Goal: Navigation & Orientation: Find specific page/section

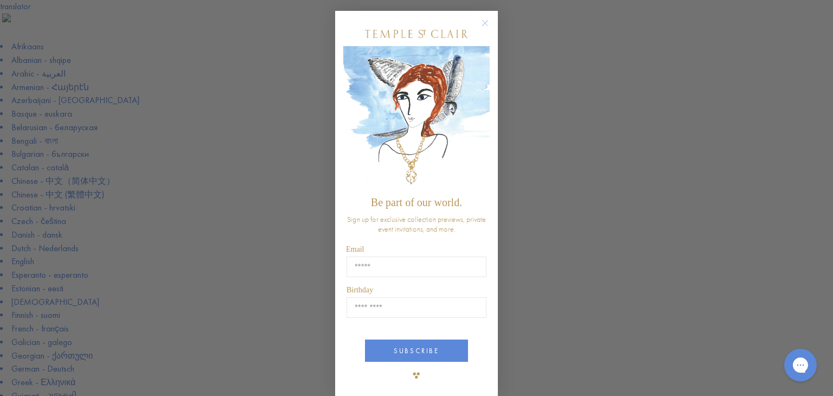
click at [481, 19] on circle "Close dialog" at bounding box center [485, 23] width 13 height 13
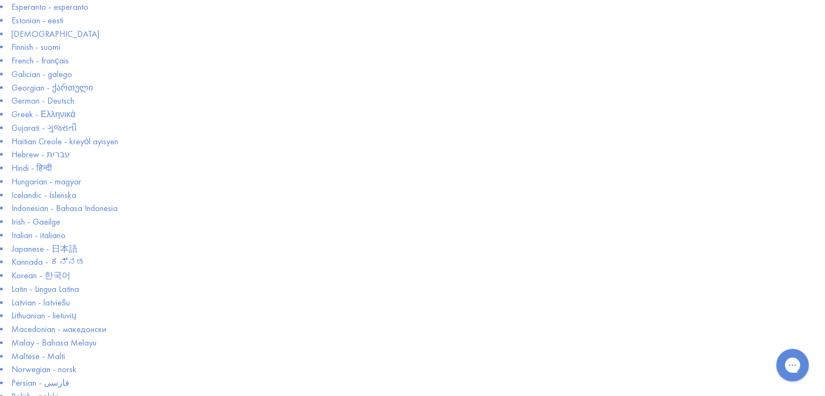
scroll to position [109, 0]
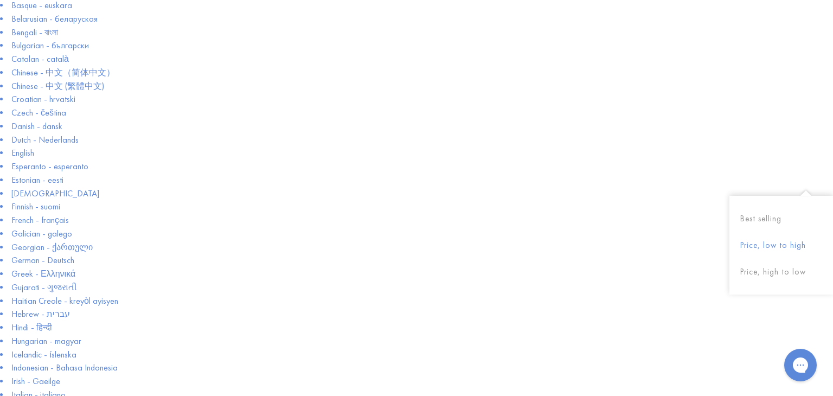
click at [771, 247] on button "Price, low to high" at bounding box center [782, 245] width 104 height 27
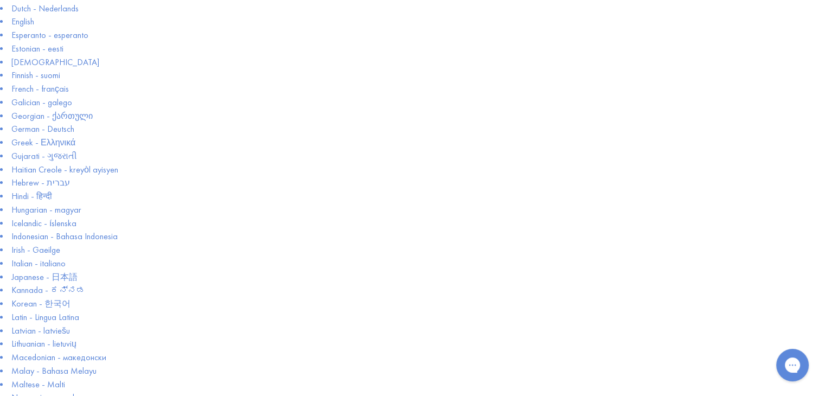
scroll to position [163, 0]
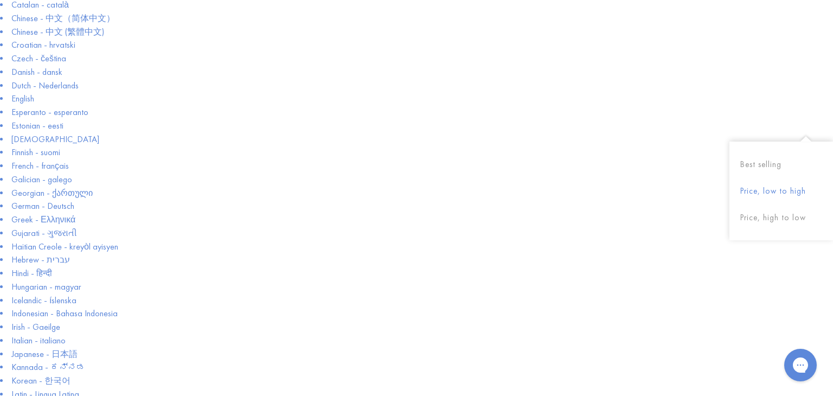
click at [784, 191] on button "Price, low to high" at bounding box center [782, 191] width 104 height 27
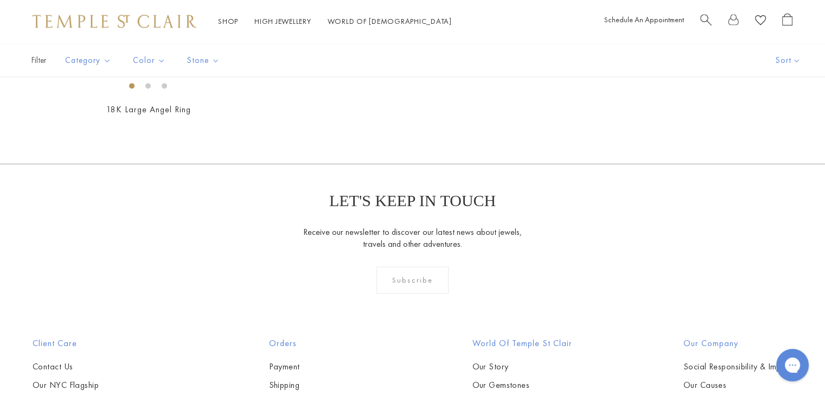
scroll to position [1682, 0]
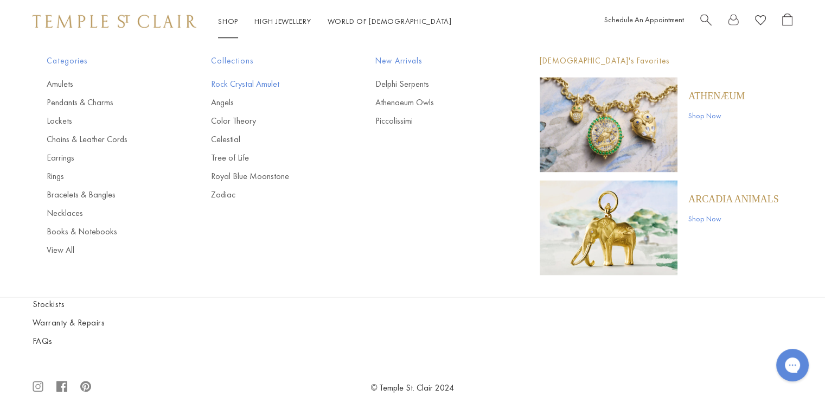
click at [230, 83] on link "Rock Crystal Amulet" at bounding box center [271, 85] width 121 height 12
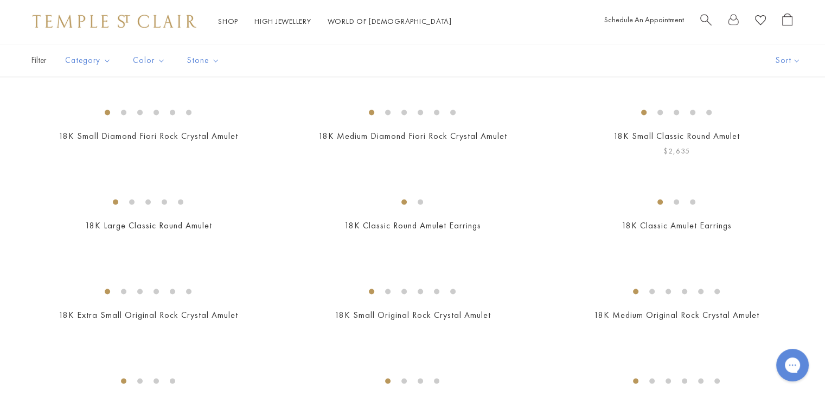
scroll to position [1845, 0]
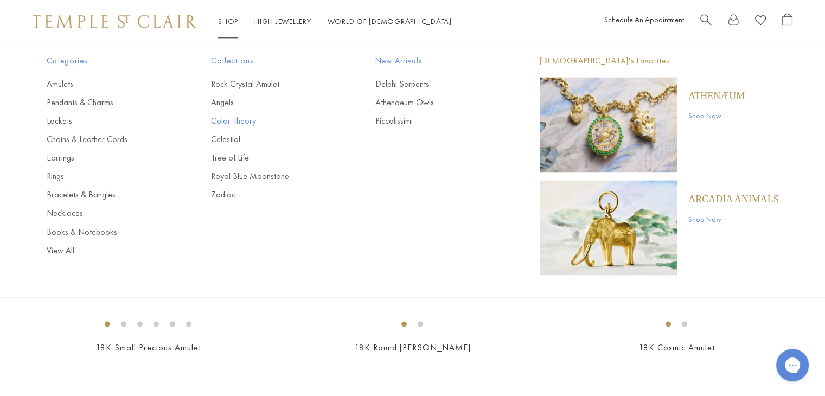
click at [244, 117] on link "Color Theory" at bounding box center [271, 122] width 121 height 12
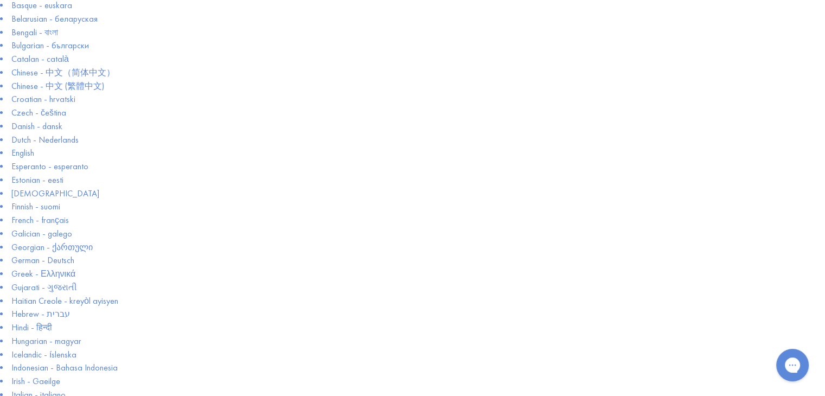
scroll to position [217, 0]
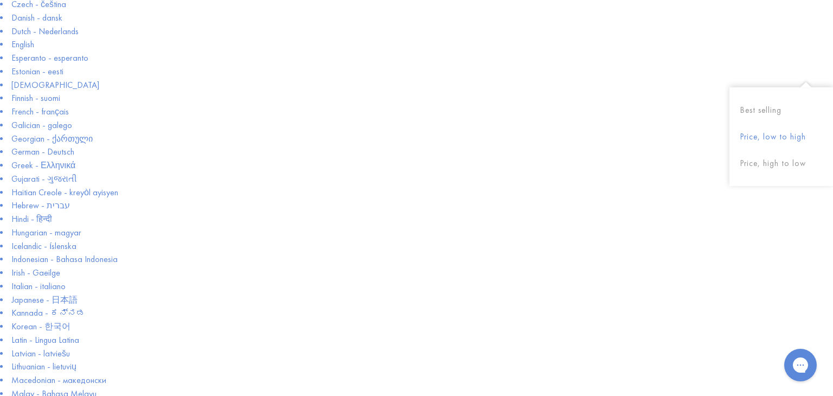
click at [777, 139] on button "Price, low to high" at bounding box center [782, 137] width 104 height 27
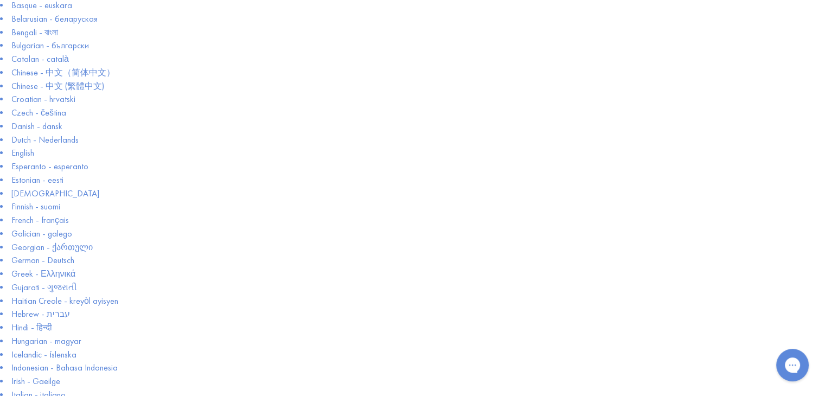
scroll to position [109, 0]
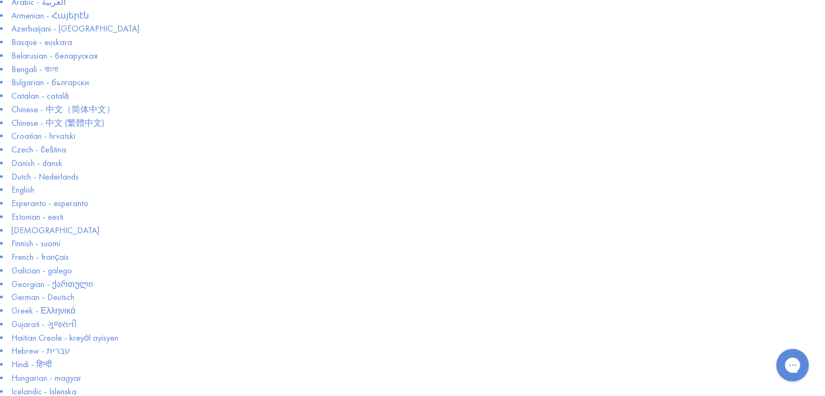
scroll to position [217, 0]
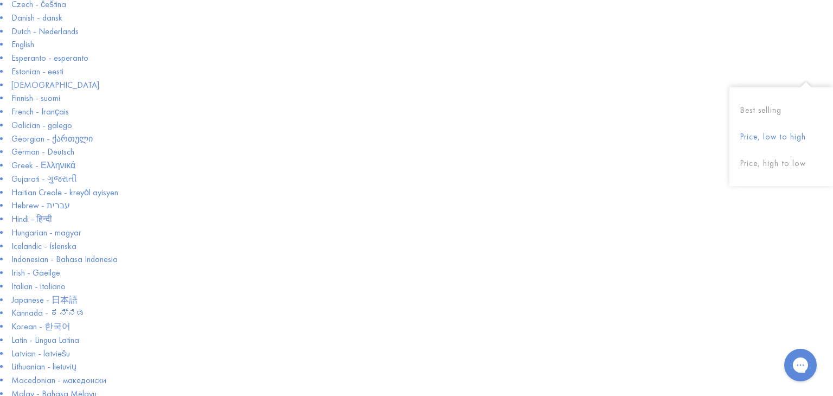
click at [788, 133] on button "Price, low to high" at bounding box center [782, 137] width 104 height 27
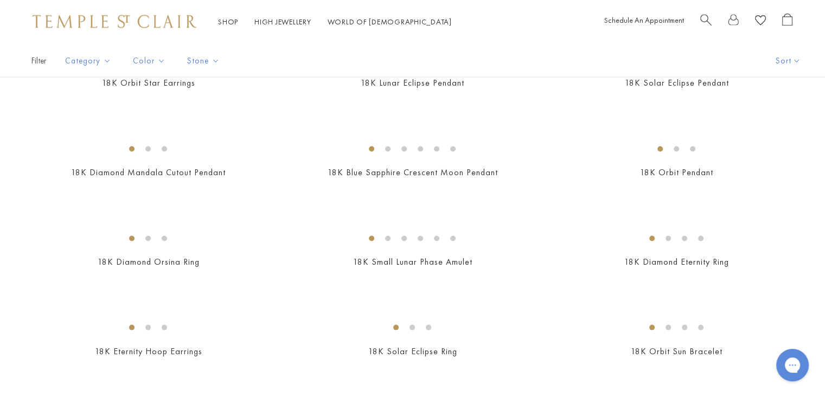
scroll to position [2116, 0]
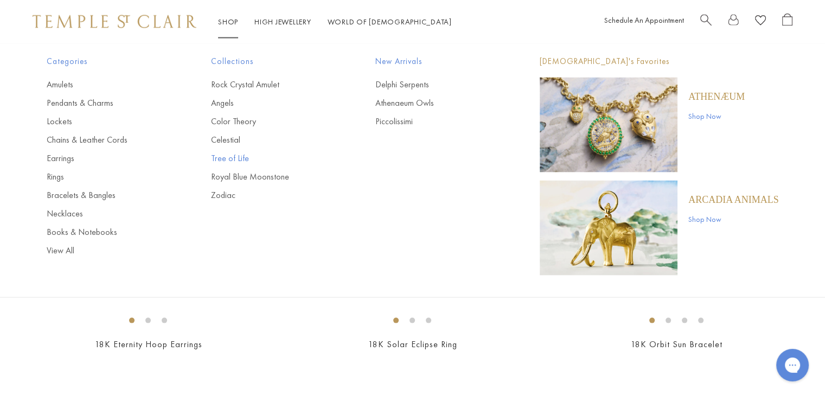
click at [244, 158] on link "Tree of Life" at bounding box center [271, 158] width 121 height 12
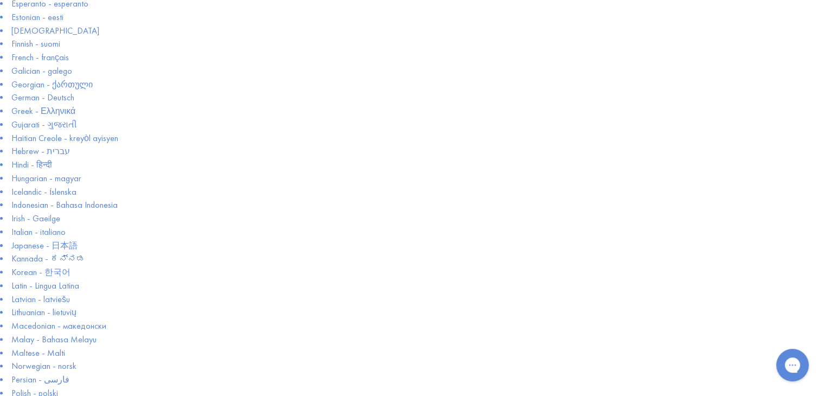
scroll to position [163, 0]
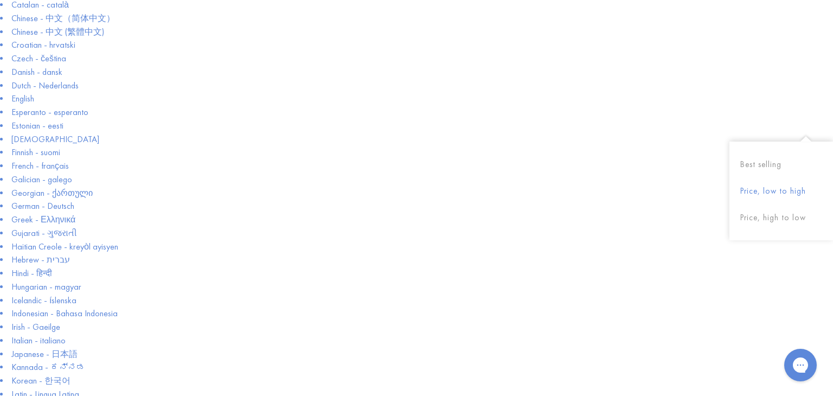
click at [783, 192] on button "Price, low to high" at bounding box center [782, 191] width 104 height 27
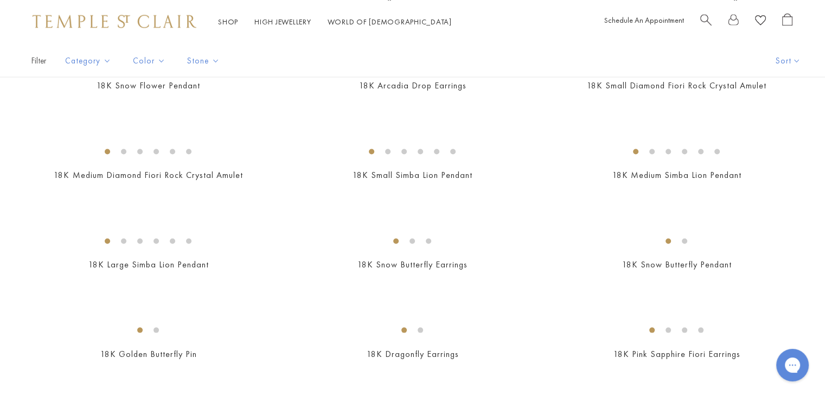
scroll to position [2171, 0]
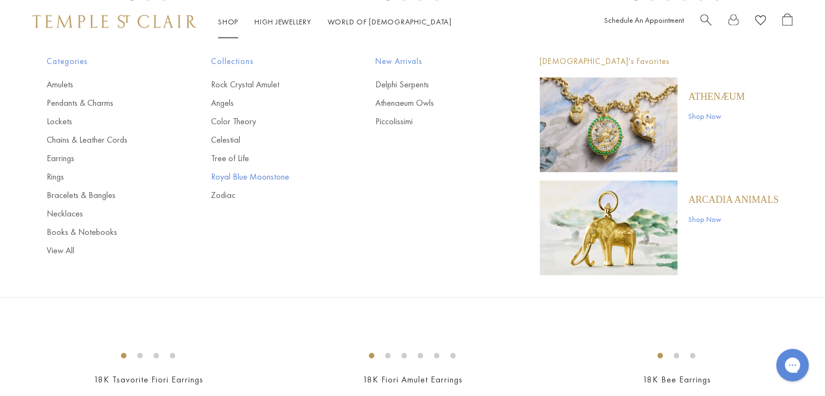
click at [250, 176] on link "Royal Blue Moonstone" at bounding box center [271, 177] width 121 height 12
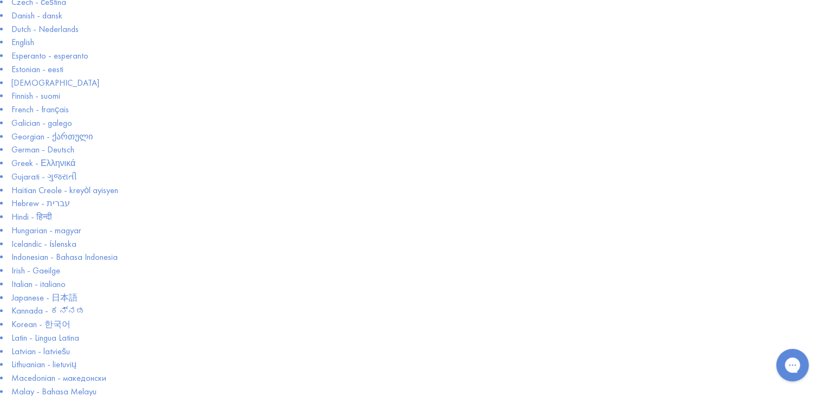
scroll to position [163, 0]
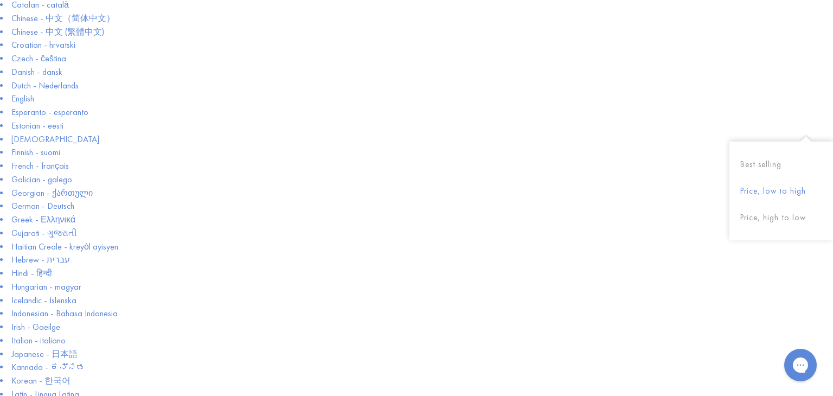
click at [780, 192] on button "Price, low to high" at bounding box center [782, 191] width 104 height 27
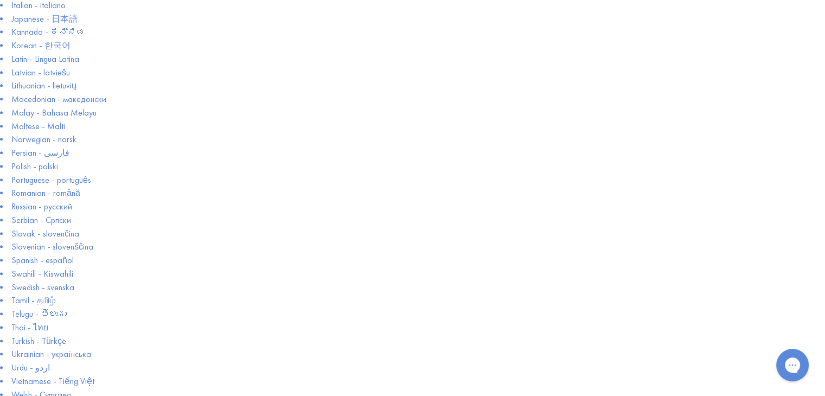
scroll to position [543, 0]
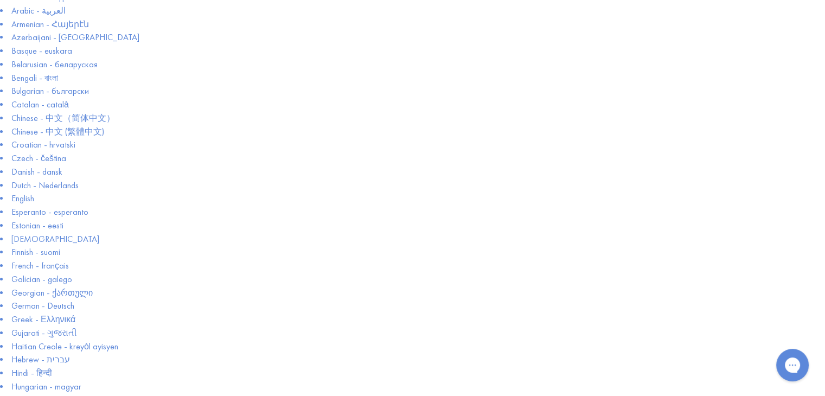
scroll to position [163, 0]
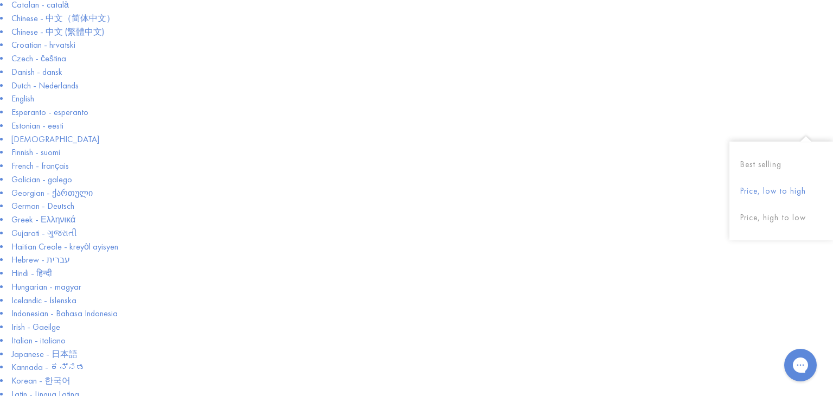
drag, startPoint x: 789, startPoint y: 189, endPoint x: 745, endPoint y: 192, distance: 44.0
click at [788, 189] on button "Price, low to high" at bounding box center [782, 191] width 104 height 27
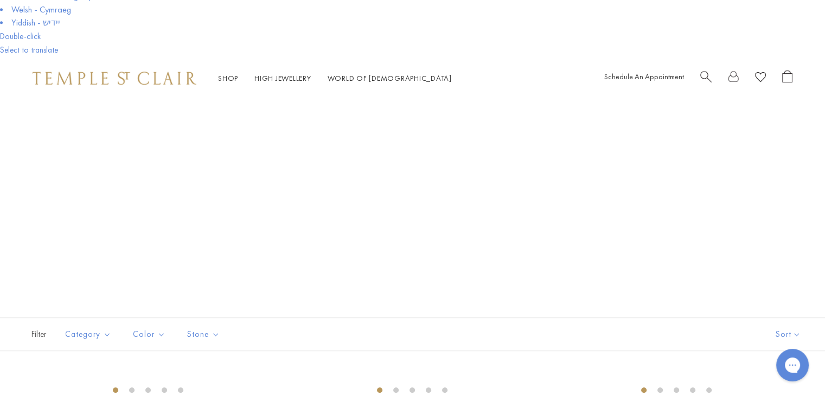
scroll to position [1031, 0]
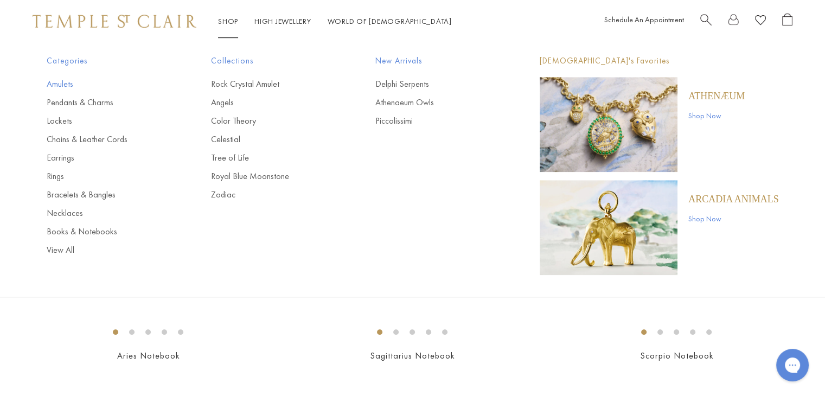
click at [59, 81] on link "Amulets" at bounding box center [107, 85] width 121 height 12
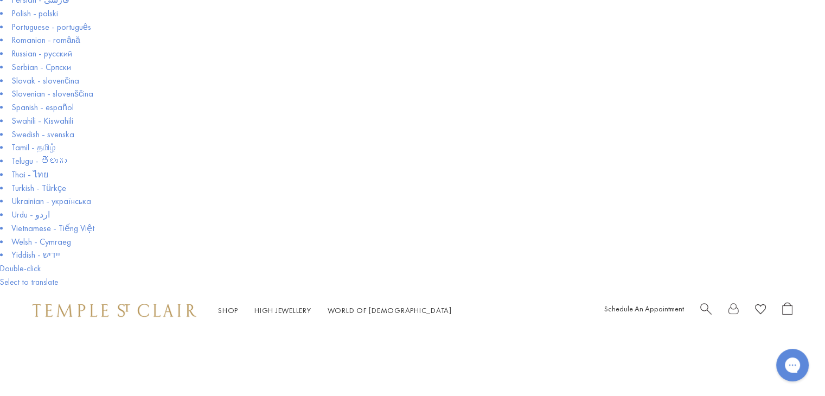
scroll to position [648, 0]
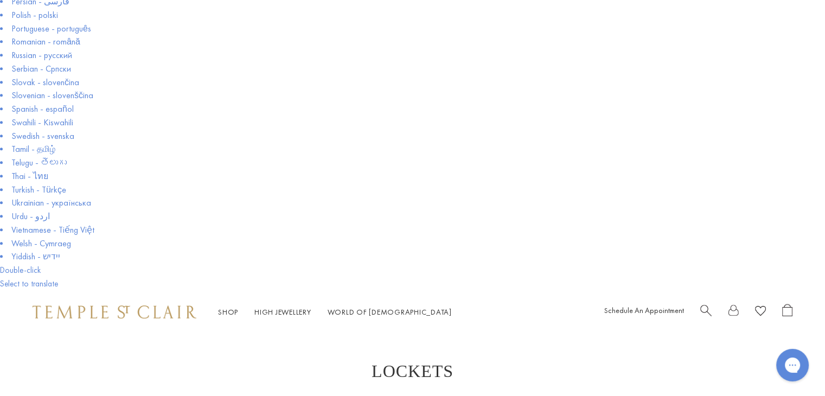
scroll to position [651, 0]
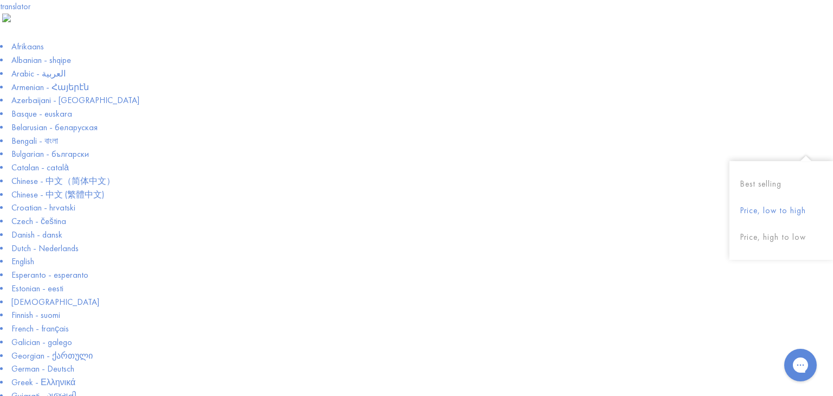
click at [786, 211] on button "Price, low to high" at bounding box center [782, 211] width 104 height 27
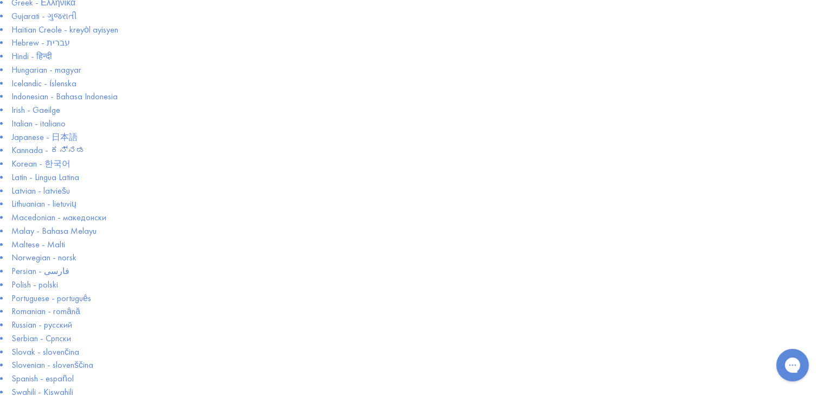
scroll to position [434, 0]
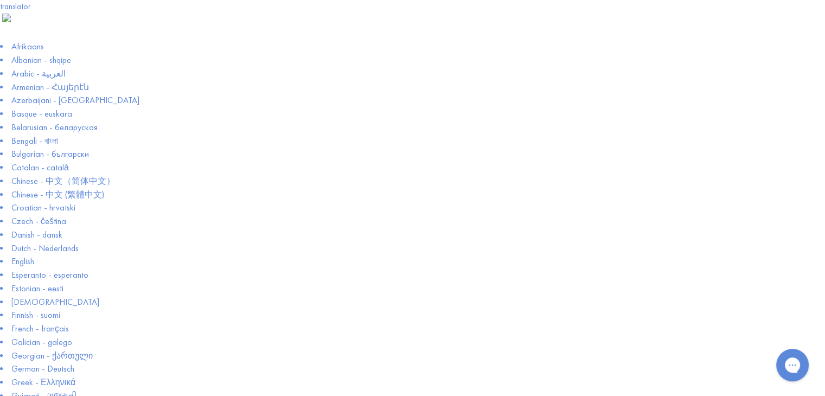
scroll to position [54, 0]
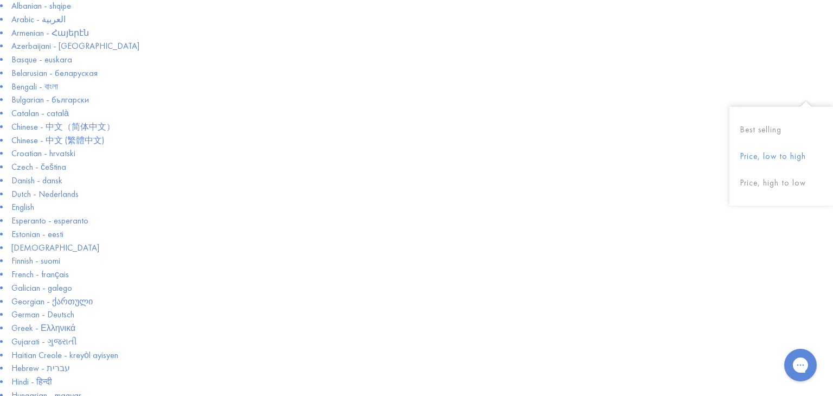
click at [782, 154] on button "Price, low to high" at bounding box center [782, 156] width 104 height 27
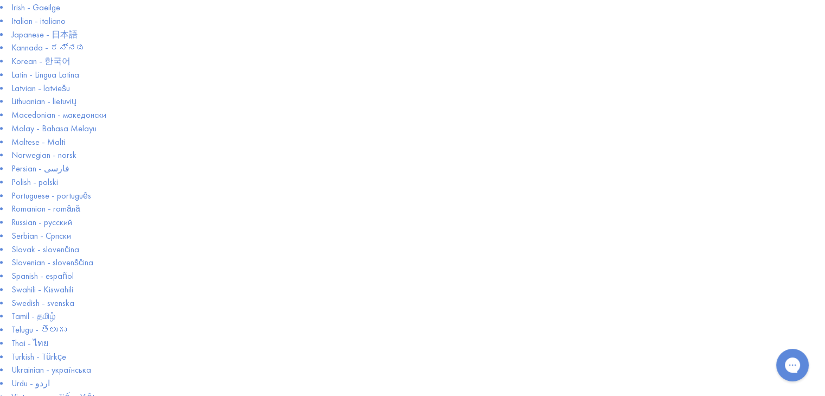
scroll to position [488, 0]
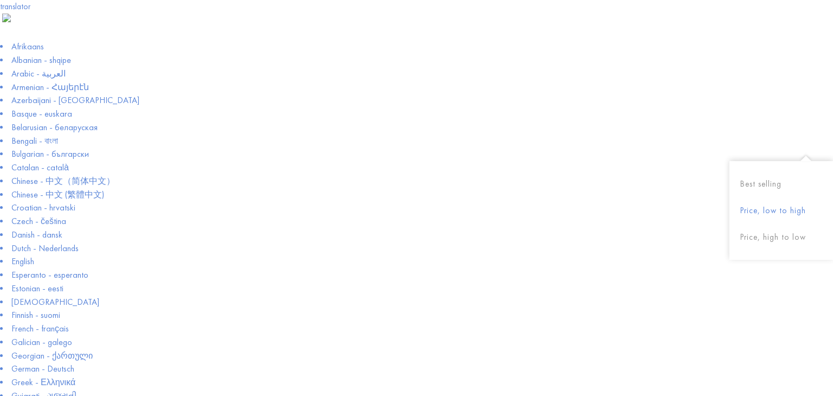
click at [781, 212] on button "Price, low to high" at bounding box center [782, 211] width 104 height 27
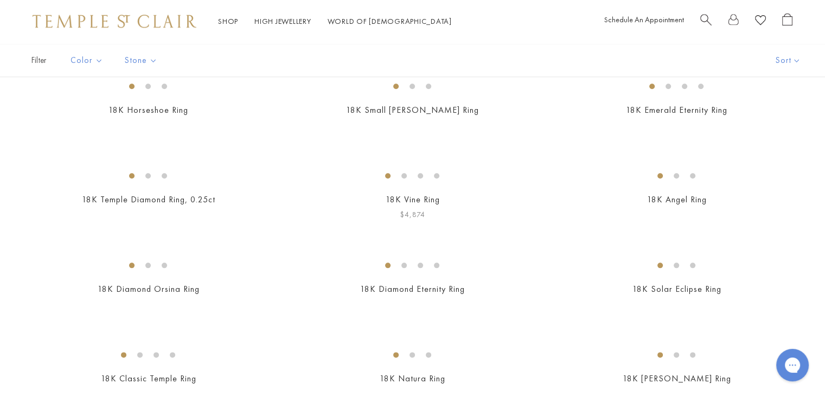
scroll to position [1465, 0]
